Goal: Browse casually: Explore the website without a specific task or goal

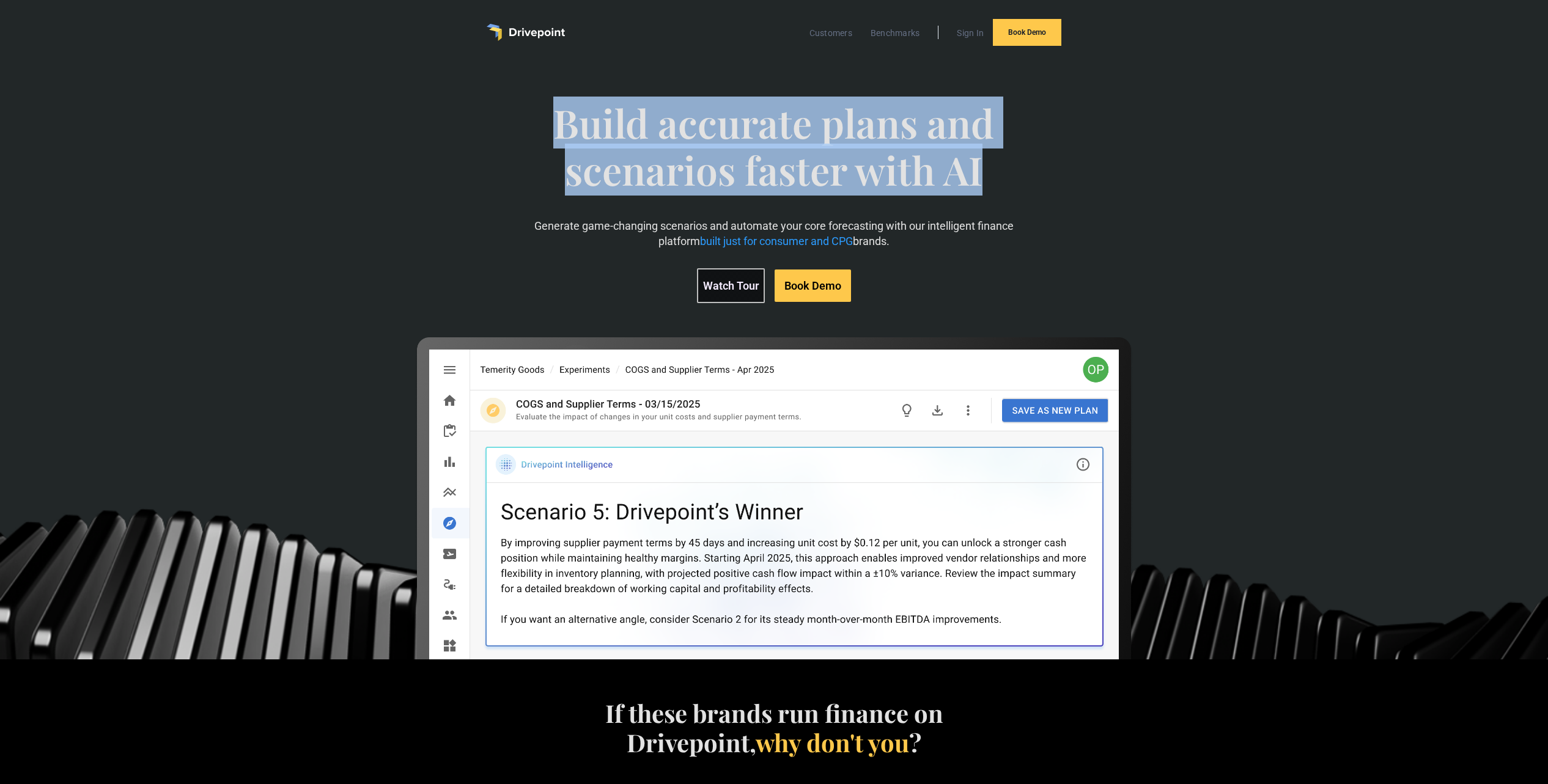
drag, startPoint x: 538, startPoint y: 141, endPoint x: 1037, endPoint y: 175, distance: 500.2
click at [1037, 175] on span "Build accurate plans and scenarios faster with AI" at bounding box center [774, 159] width 540 height 119
drag, startPoint x: 1037, startPoint y: 175, endPoint x: 392, endPoint y: 124, distance: 647.0
click at [392, 124] on div "Build accurate plans and scenarios faster with AI Generate game-changing scenar…" at bounding box center [773, 359] width 899 height 568
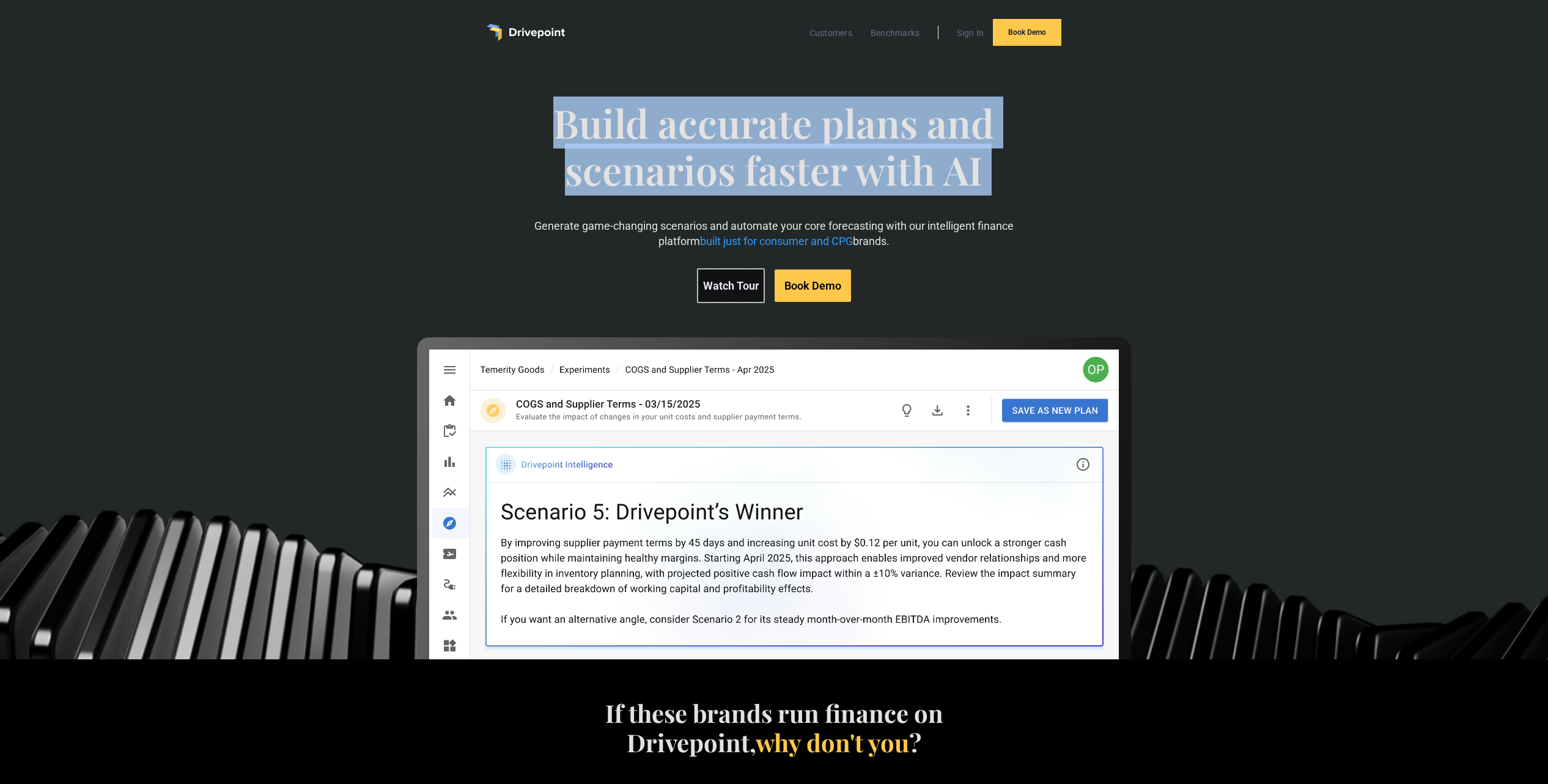
click at [392, 124] on div "Build accurate plans and scenarios faster with AI Generate game-changing scenar…" at bounding box center [773, 359] width 899 height 568
drag, startPoint x: 392, startPoint y: 124, endPoint x: 981, endPoint y: 202, distance: 594.1
click at [981, 199] on div "Build accurate plans and scenarios faster with AI Generate game-changing scenar…" at bounding box center [773, 359] width 899 height 568
click at [980, 209] on span "Build accurate plans and scenarios faster with AI" at bounding box center [774, 159] width 540 height 119
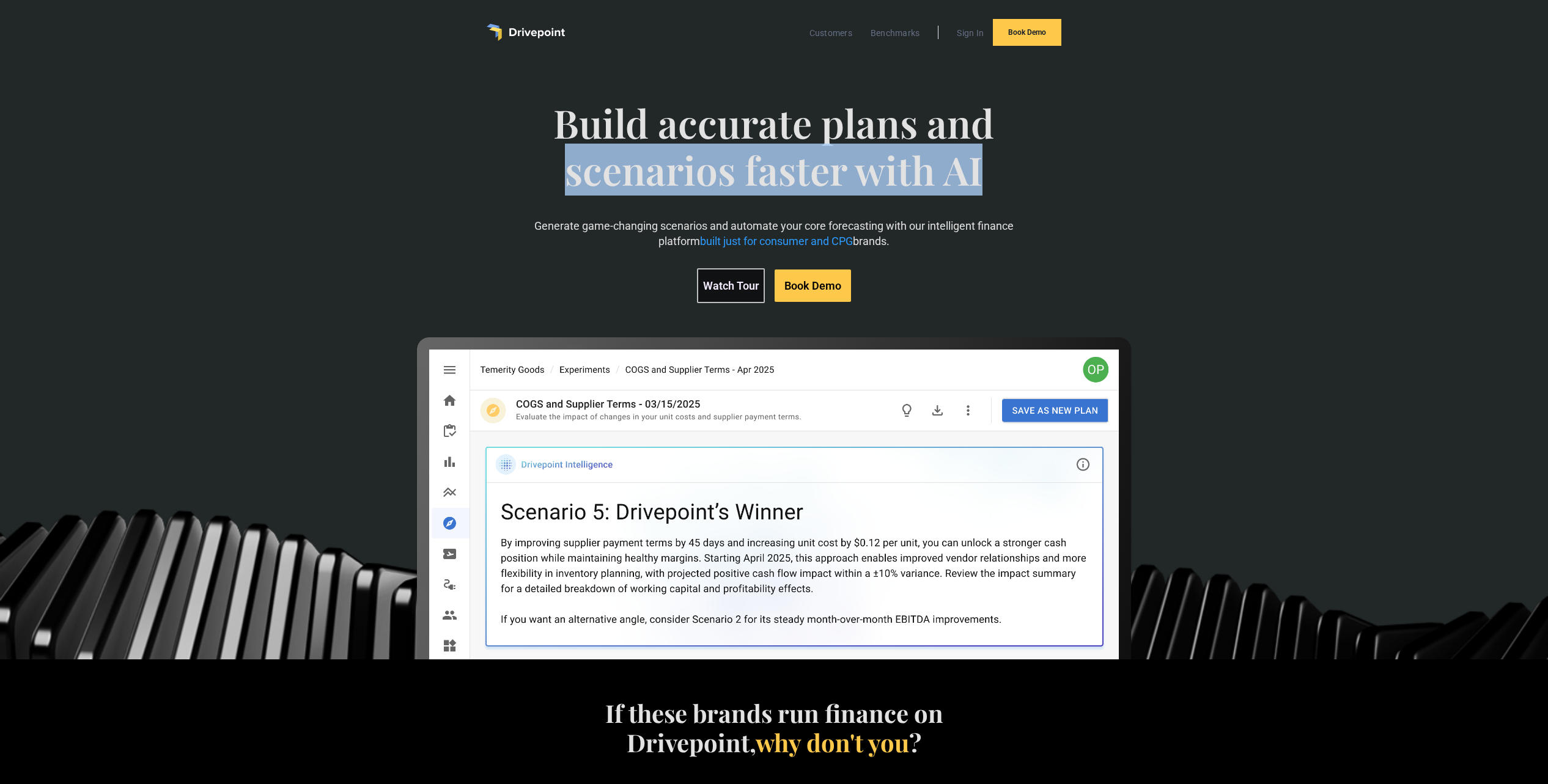
drag, startPoint x: 987, startPoint y: 186, endPoint x: 489, endPoint y: 155, distance: 499.0
click at [489, 155] on div "Build accurate plans and scenarios faster with AI Generate game-changing scenar…" at bounding box center [773, 359] width 899 height 568
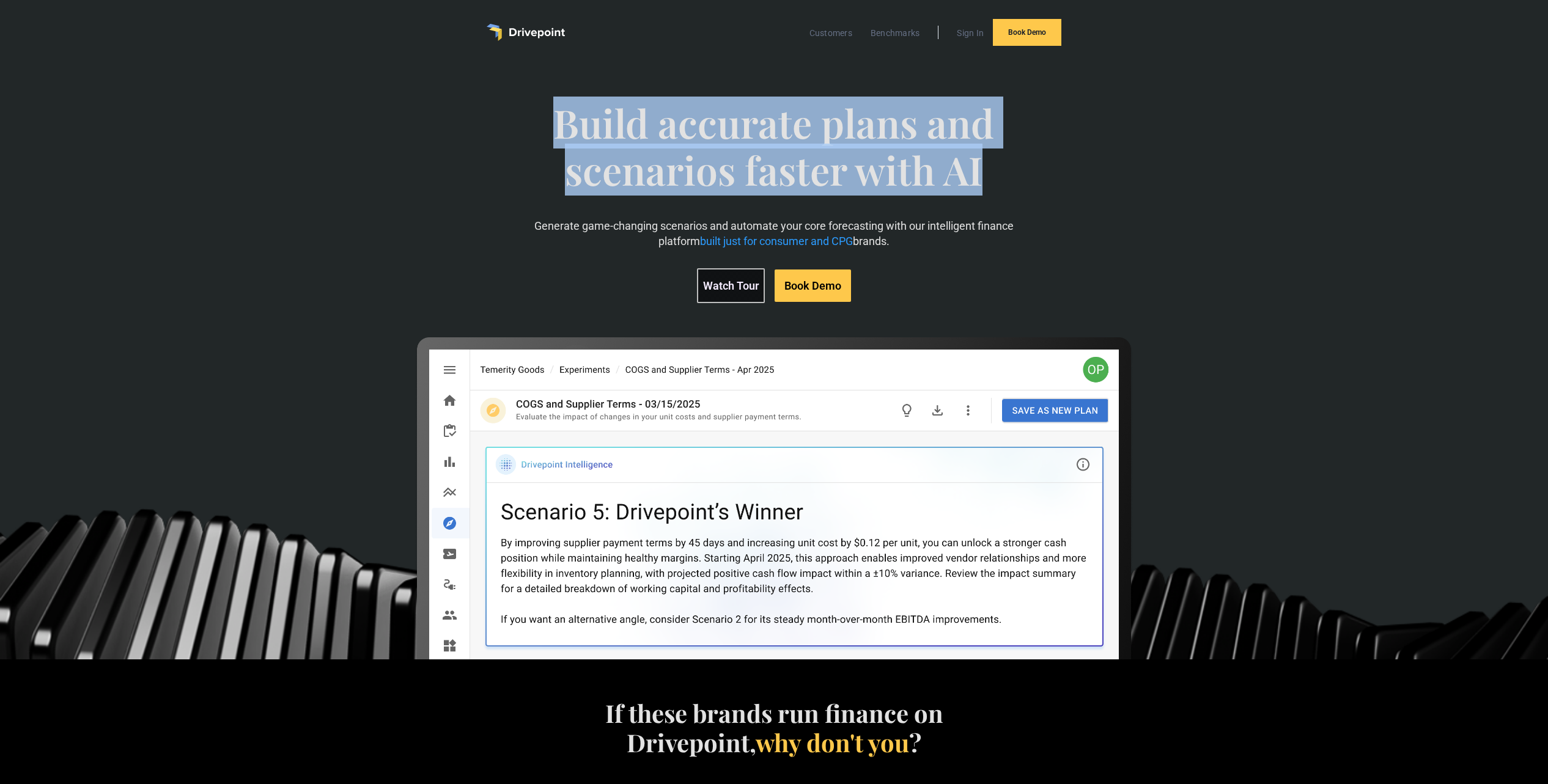
drag, startPoint x: 488, startPoint y: 136, endPoint x: 1066, endPoint y: 171, distance: 579.1
click at [1066, 171] on div "Build accurate plans and scenarios faster with AI Generate game-changing scenar…" at bounding box center [773, 359] width 899 height 568
drag, startPoint x: 1066, startPoint y: 171, endPoint x: 448, endPoint y: 124, distance: 619.8
click at [448, 124] on div "Build accurate plans and scenarios faster with AI Generate game-changing scenar…" at bounding box center [773, 359] width 899 height 568
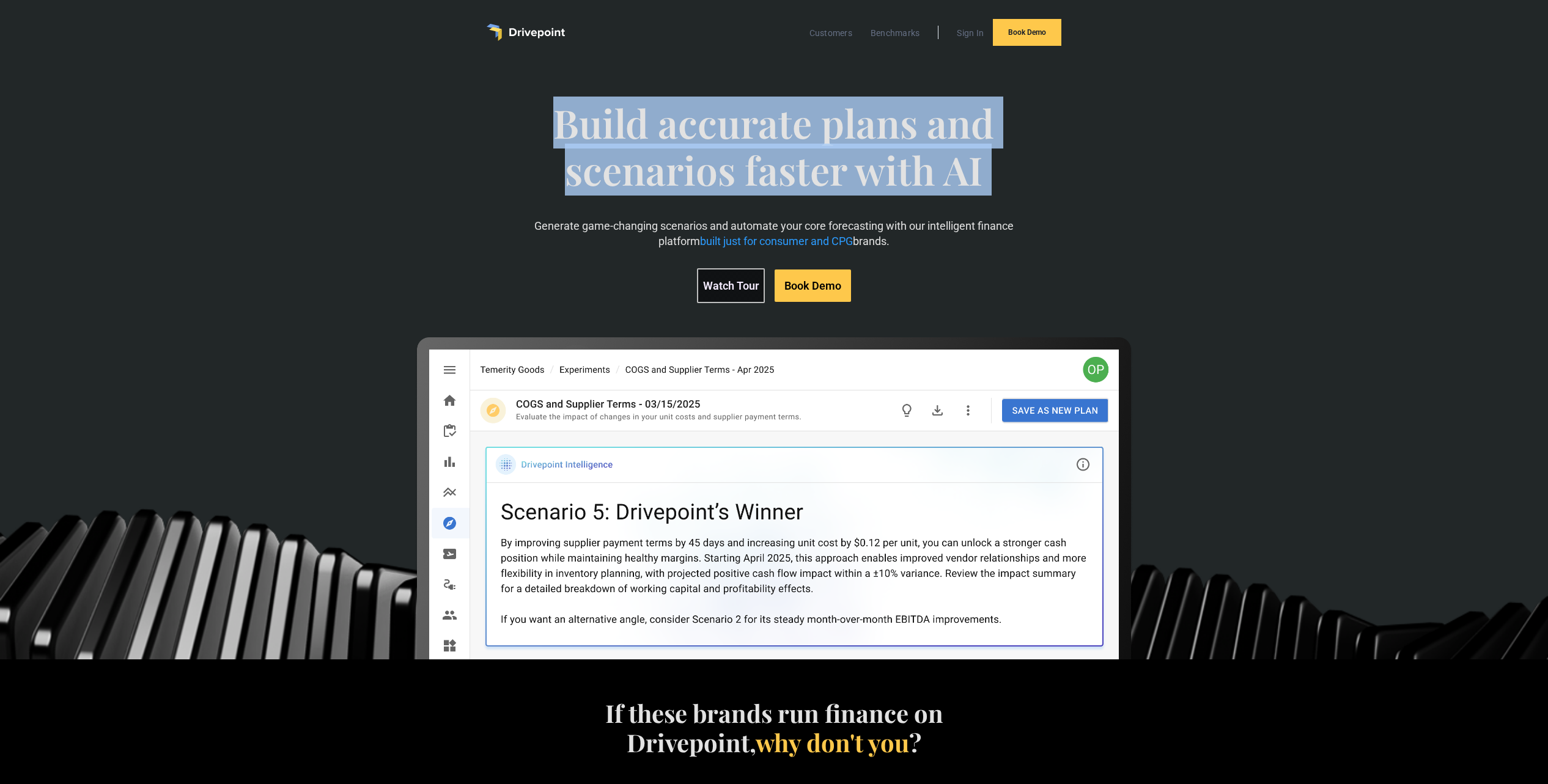
click at [448, 124] on div "Build accurate plans and scenarios faster with AI Generate game-changing scenar…" at bounding box center [773, 359] width 899 height 568
